Goal: Obtain resource: Download file/media

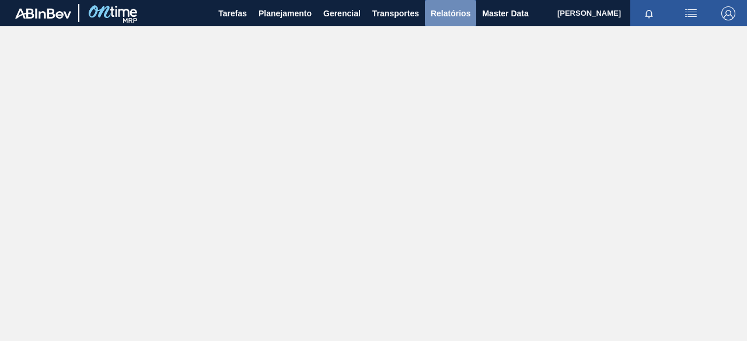
click at [456, 9] on span "Relatórios" at bounding box center [451, 13] width 40 height 14
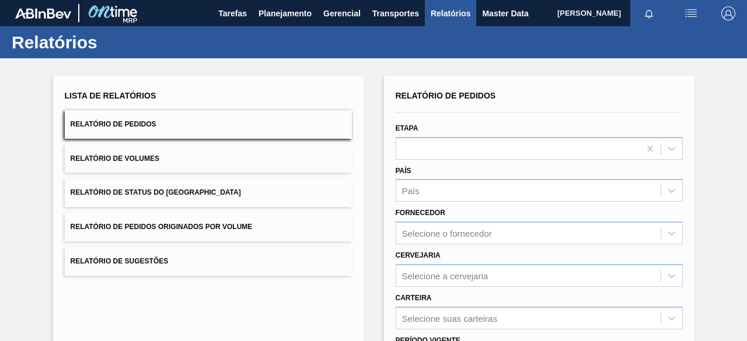
click at [286, 229] on button "Relatório de Pedidos Originados por Volume" at bounding box center [208, 227] width 287 height 29
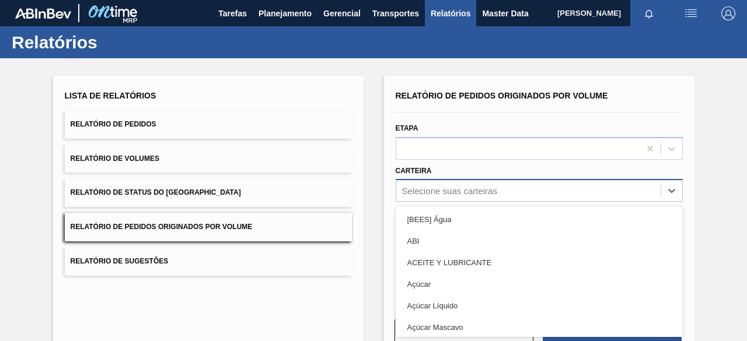
scroll to position [44, 0]
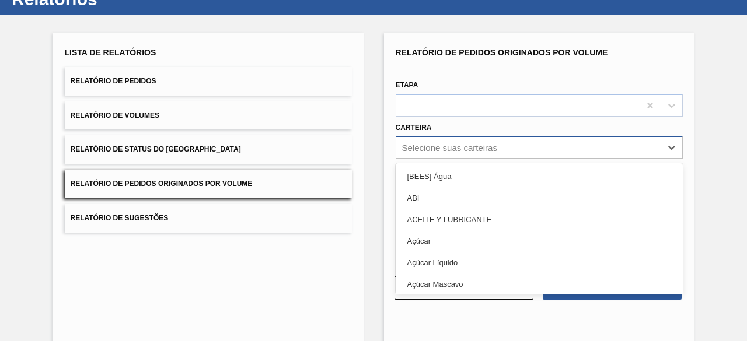
click at [439, 159] on div "option [BEES] Água focused, 1 of 101. 101 results available. Use Up and Down to…" at bounding box center [539, 147] width 287 height 23
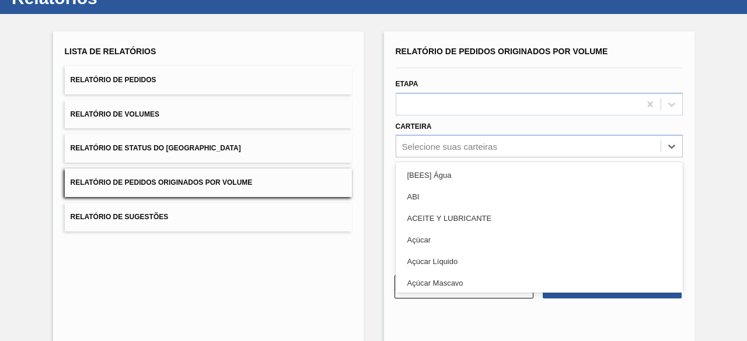
click at [434, 233] on div "Açúcar" at bounding box center [539, 240] width 287 height 22
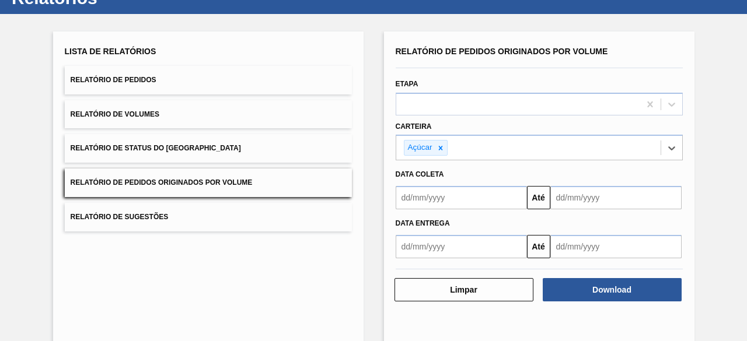
click at [447, 190] on input "text" at bounding box center [461, 197] width 131 height 23
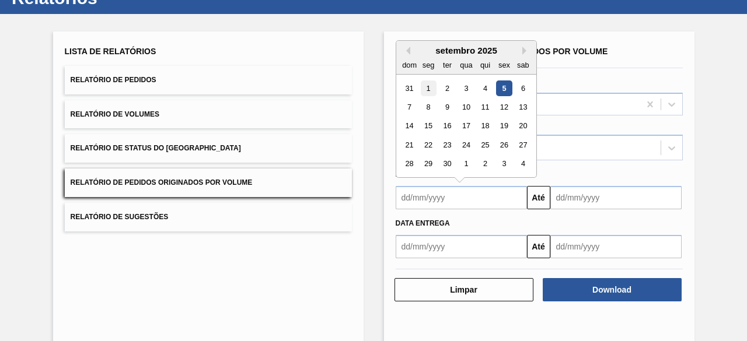
click at [430, 91] on div "1" at bounding box center [428, 89] width 16 height 16
type input "[DATE]"
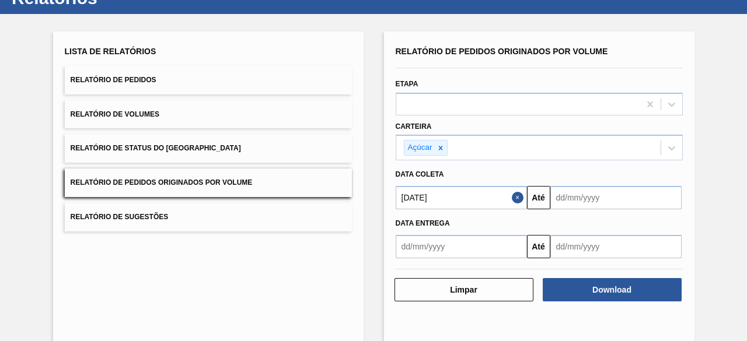
click at [585, 197] on input "text" at bounding box center [615, 197] width 131 height 23
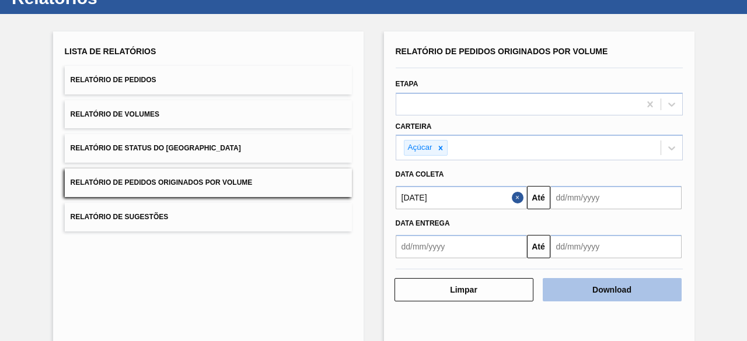
click at [620, 294] on button "Download" at bounding box center [612, 289] width 139 height 23
